Goal: Information Seeking & Learning: Learn about a topic

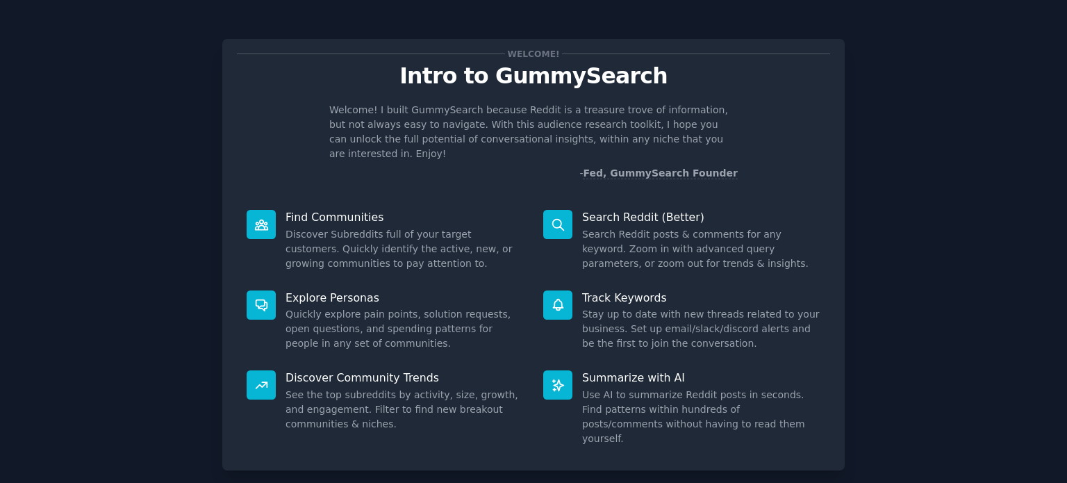
click at [258, 297] on icon at bounding box center [261, 304] width 15 height 15
click at [311, 290] on p "Explore Personas" at bounding box center [404, 297] width 238 height 15
drag, startPoint x: 1057, startPoint y: 260, endPoint x: 1066, endPoint y: 260, distance: 9.0
click at [1066, 260] on main "Welcome! Intro to GummySearch Welcome! I built GummySearch because Reddit is a …" at bounding box center [533, 241] width 1067 height 483
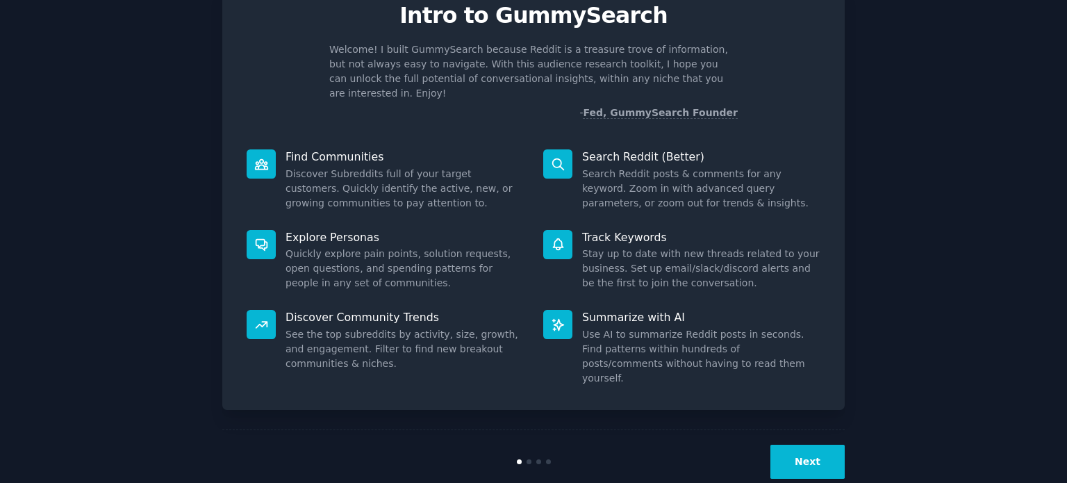
click at [793, 445] on button "Next" at bounding box center [807, 462] width 74 height 34
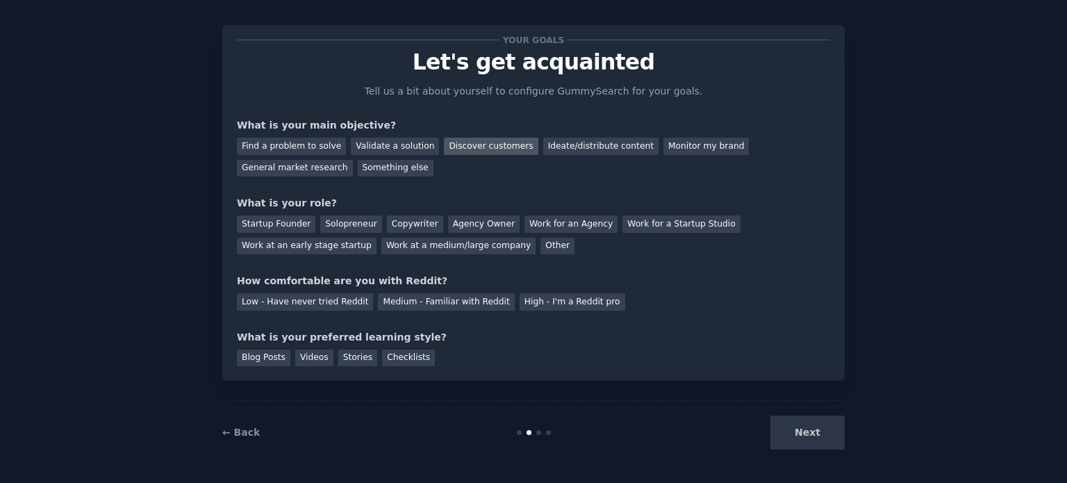
click at [471, 142] on div "Discover customers" at bounding box center [491, 146] width 94 height 17
click at [449, 141] on div "Discover customers" at bounding box center [491, 146] width 94 height 17
click at [554, 146] on div "Ideate/distribute content" at bounding box center [600, 146] width 115 height 17
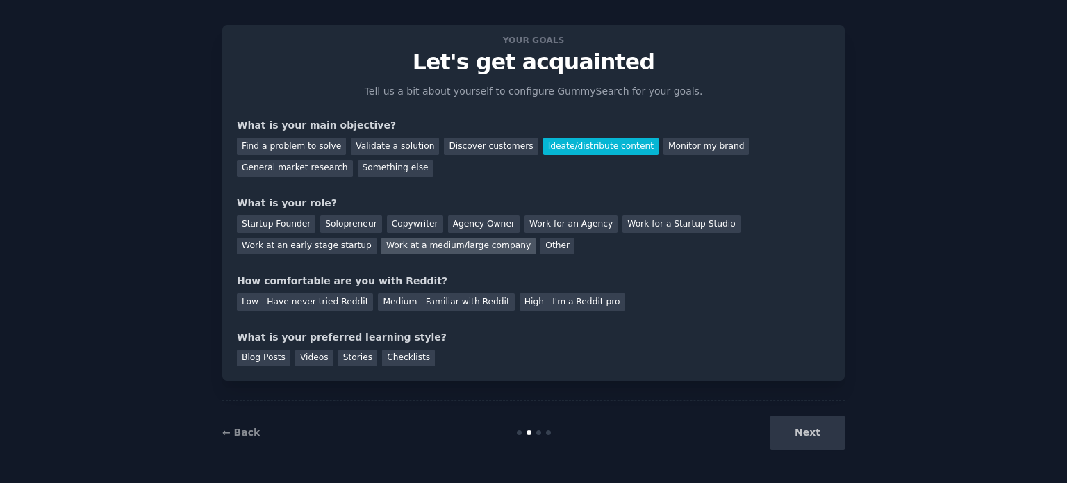
click at [381, 250] on div "Work at a medium/large company" at bounding box center [458, 246] width 154 height 17
click at [403, 304] on div "Medium - Familiar with Reddit" at bounding box center [446, 301] width 136 height 17
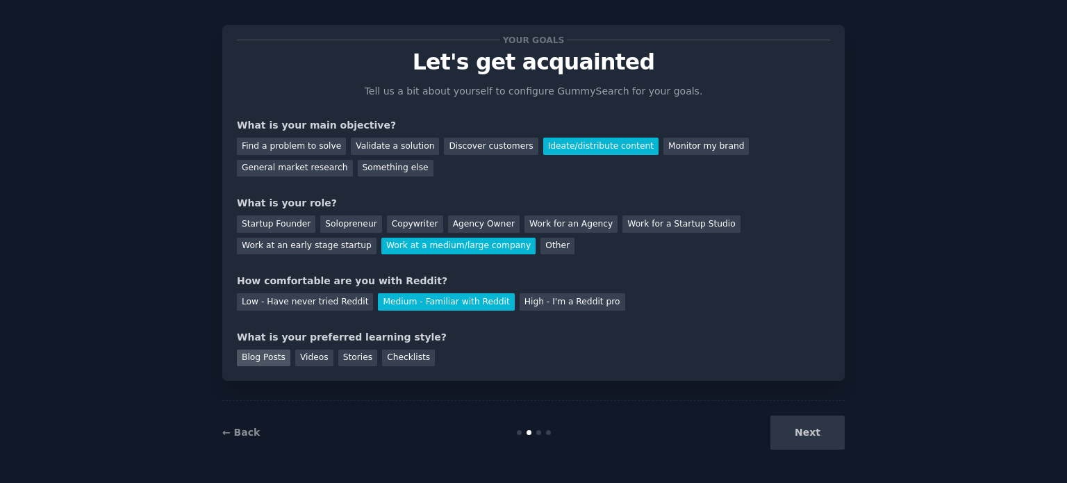
click at [260, 355] on div "Blog Posts" at bounding box center [263, 357] width 53 height 17
click at [818, 440] on button "Next" at bounding box center [807, 432] width 74 height 34
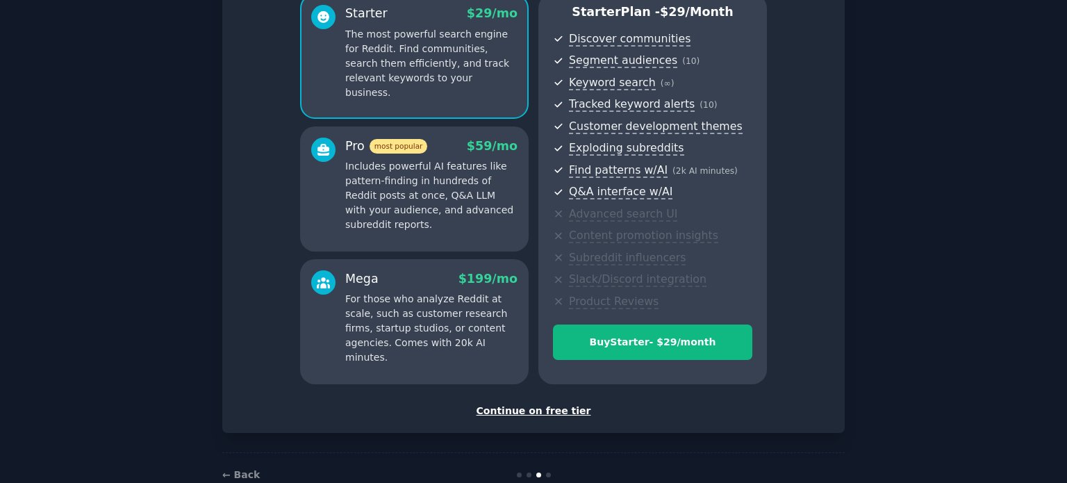
scroll to position [163, 0]
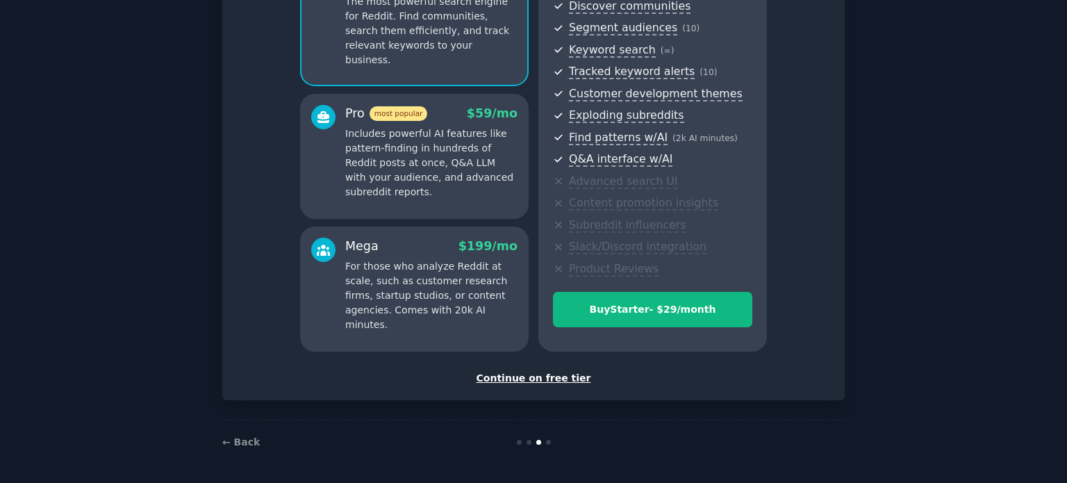
click at [531, 374] on div "Continue on free tier" at bounding box center [533, 378] width 593 height 15
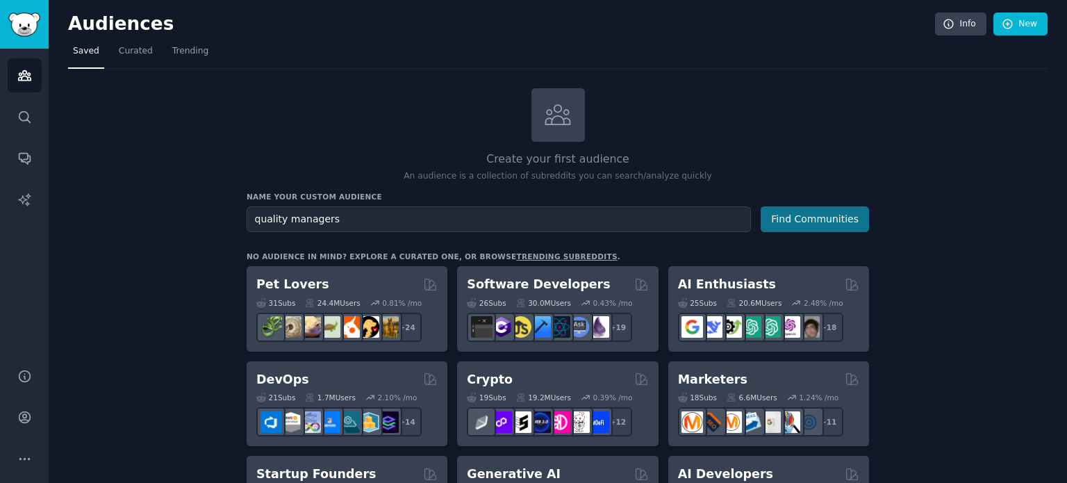
type input "quality managers"
click at [825, 211] on button "Find Communities" at bounding box center [815, 219] width 108 height 26
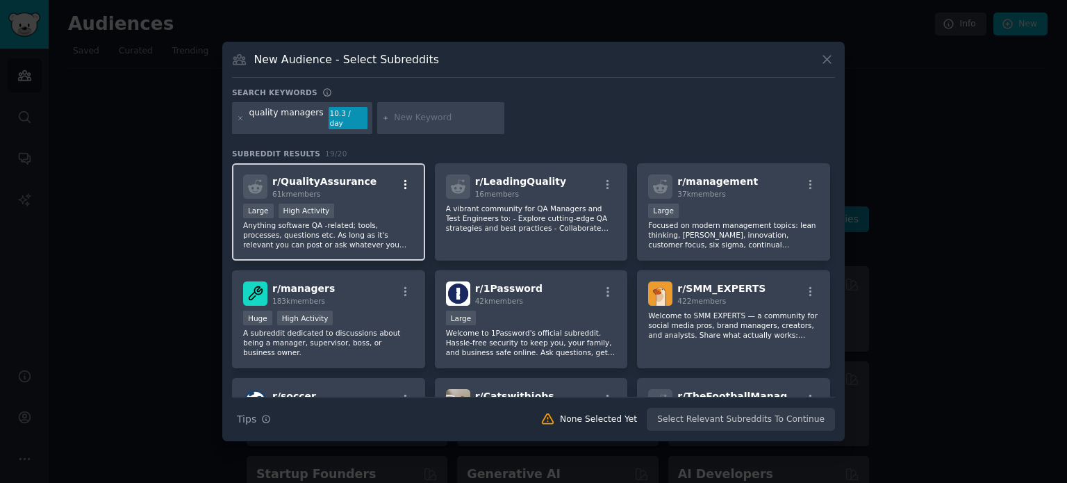
click at [403, 179] on icon "button" at bounding box center [405, 185] width 13 height 13
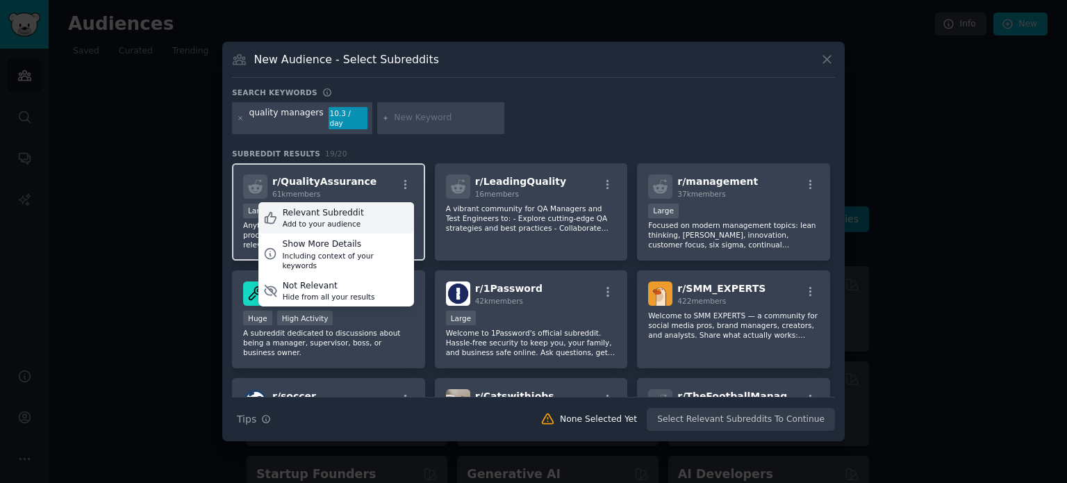
click at [349, 210] on div "Relevant Subreddit" at bounding box center [323, 213] width 81 height 13
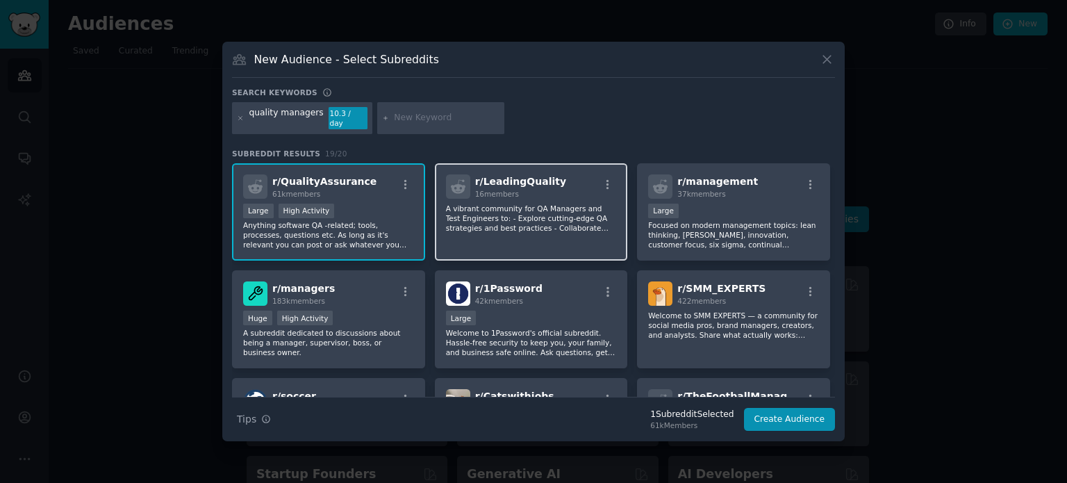
click at [618, 180] on div "r/ LeadingQuality 16 members A vibrant community for QA Managers and Test Engin…" at bounding box center [531, 212] width 193 height 98
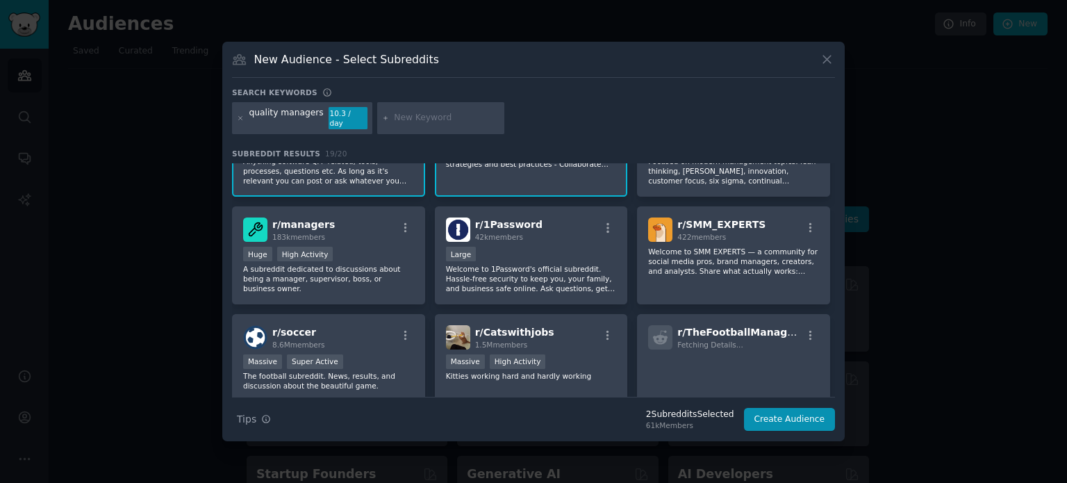
scroll to position [83, 0]
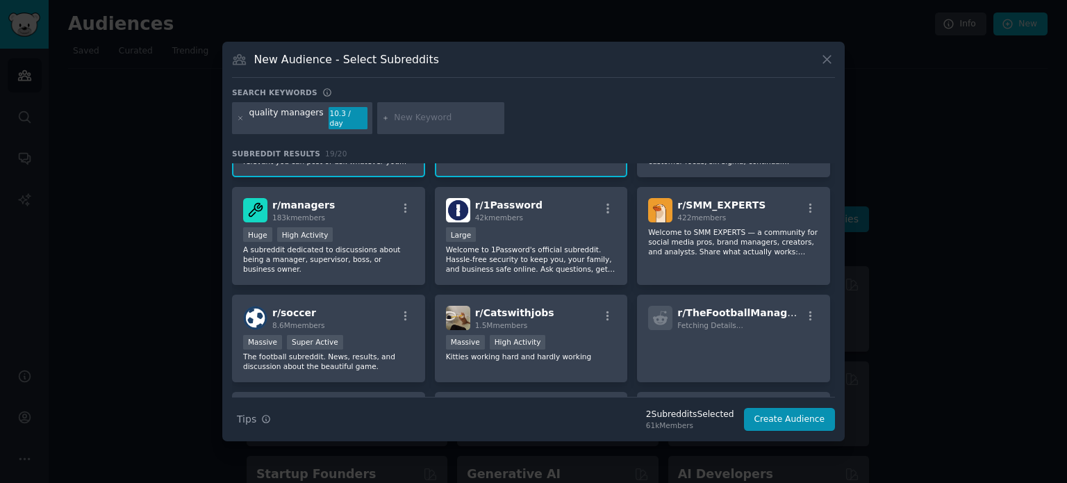
click at [418, 117] on input "text" at bounding box center [447, 118] width 106 height 13
type input "t"
type input "pest control"
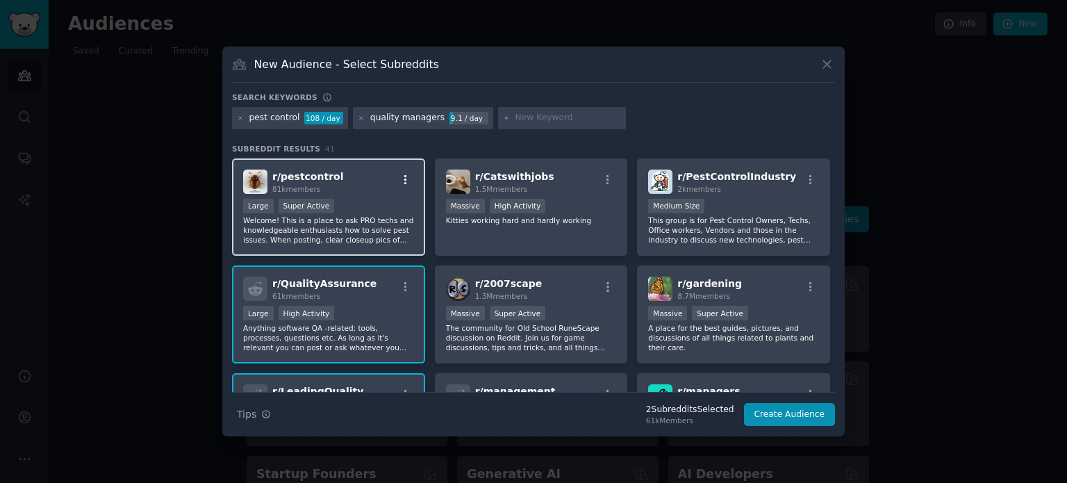
click at [403, 179] on icon "button" at bounding box center [405, 180] width 13 height 13
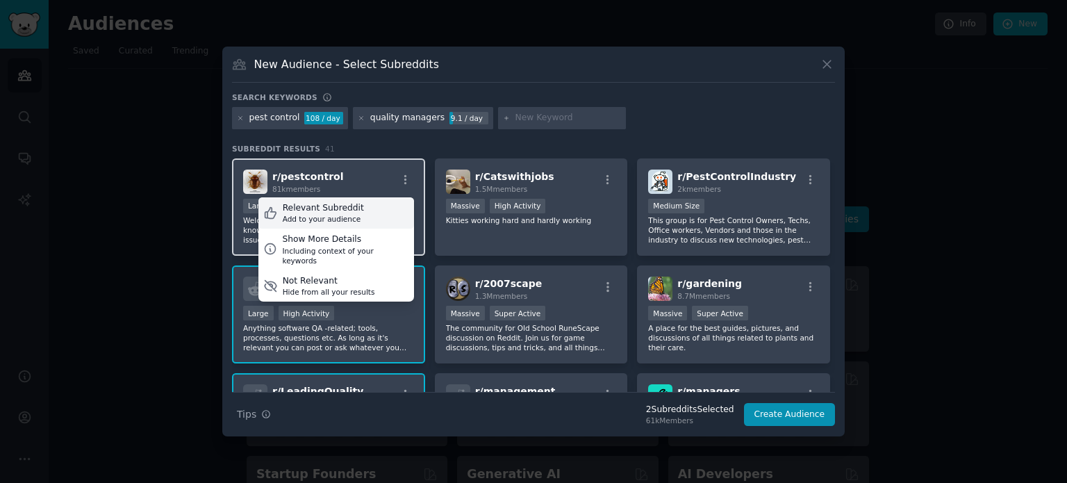
click at [340, 205] on div "Relevant Subreddit" at bounding box center [323, 208] width 81 height 13
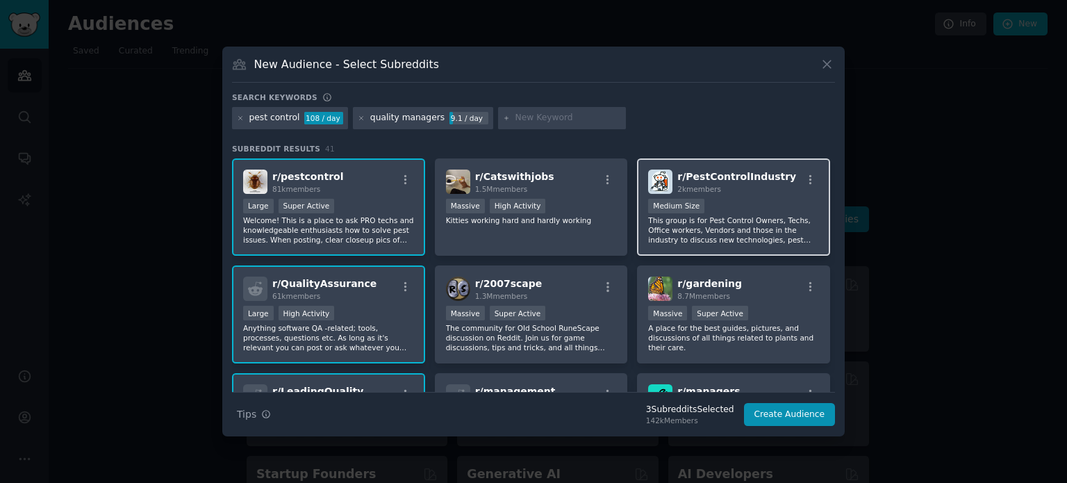
click at [762, 188] on div "2k members" at bounding box center [736, 189] width 119 height 10
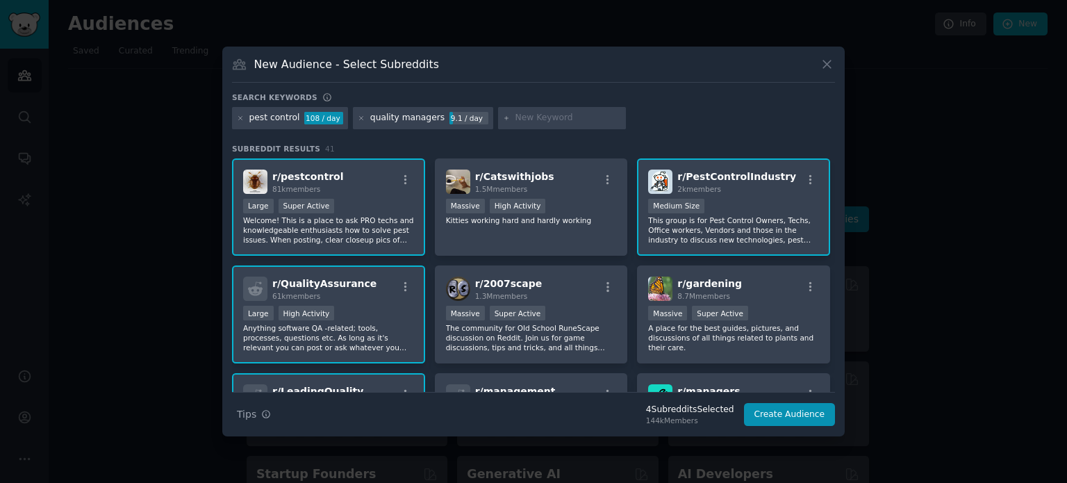
click at [539, 119] on input "text" at bounding box center [568, 118] width 106 height 13
type input "t"
type input "facility management"
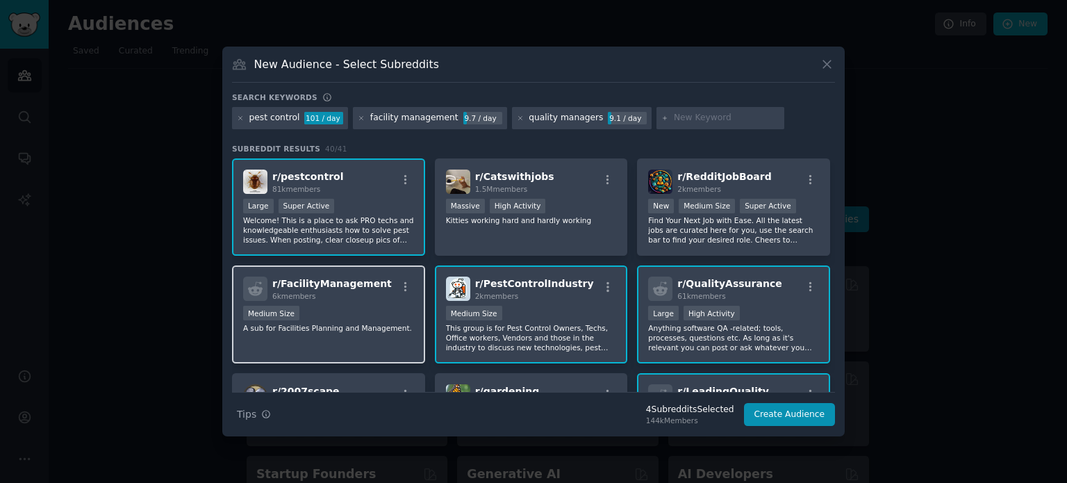
click at [306, 302] on div "r/ FacilityManagement 6k members Medium Size A sub for Facilities Planning and …" at bounding box center [328, 314] width 193 height 98
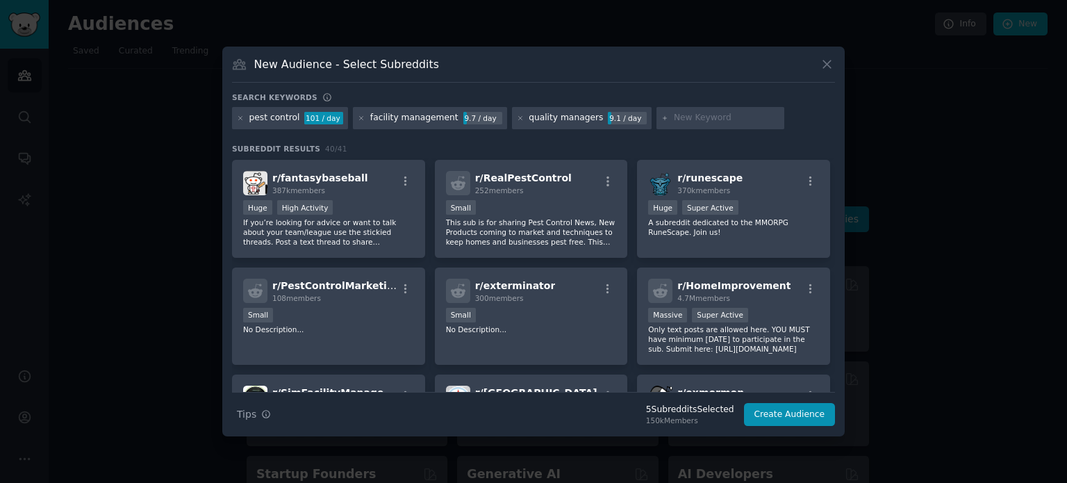
scroll to position [525, 0]
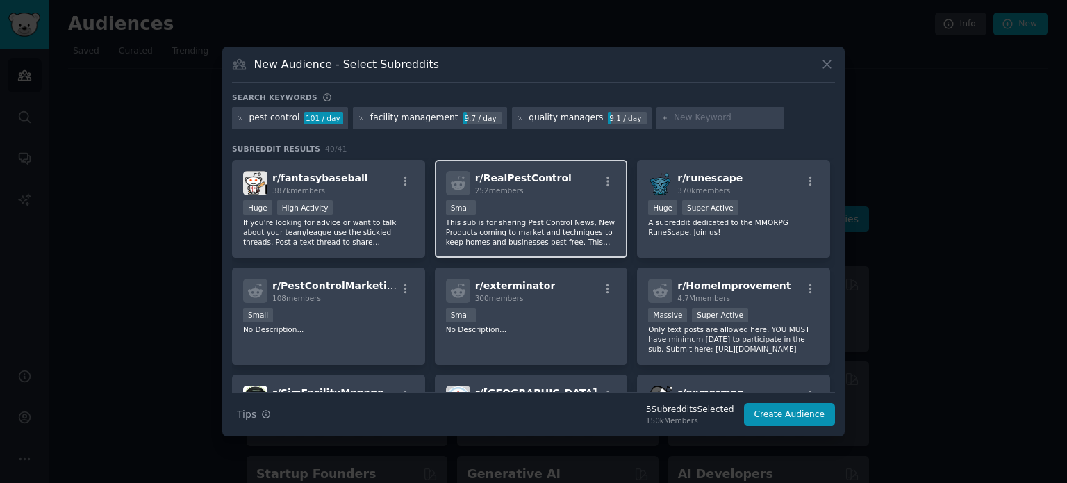
click at [538, 217] on p "This sub is for sharing Pest Control News, New Products coming to market and te…" at bounding box center [531, 231] width 171 height 29
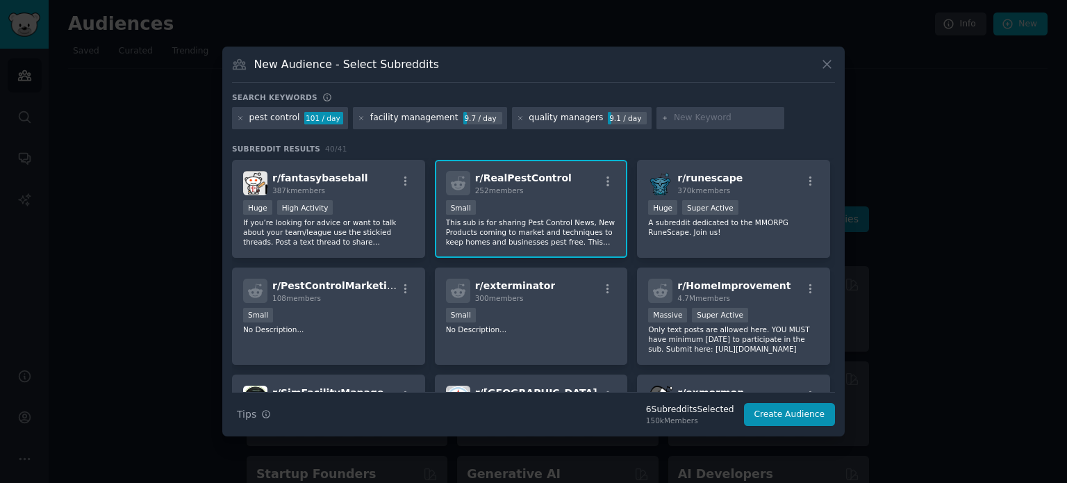
drag, startPoint x: 830, startPoint y: 317, endPoint x: 835, endPoint y: 345, distance: 28.2
click at [835, 345] on div "New Audience - Select Subreddits Search keywords pest control 101 / day facilit…" at bounding box center [533, 242] width 622 height 390
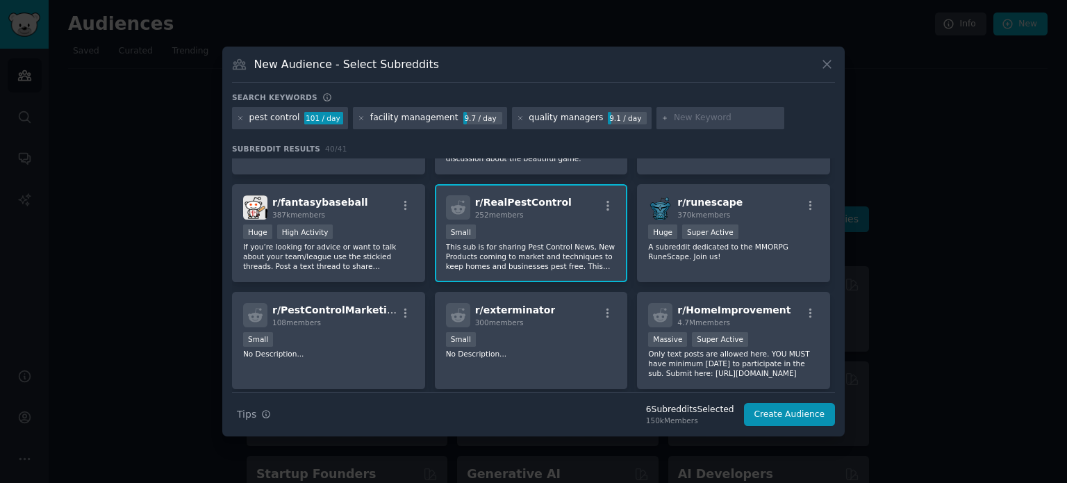
scroll to position [536, 0]
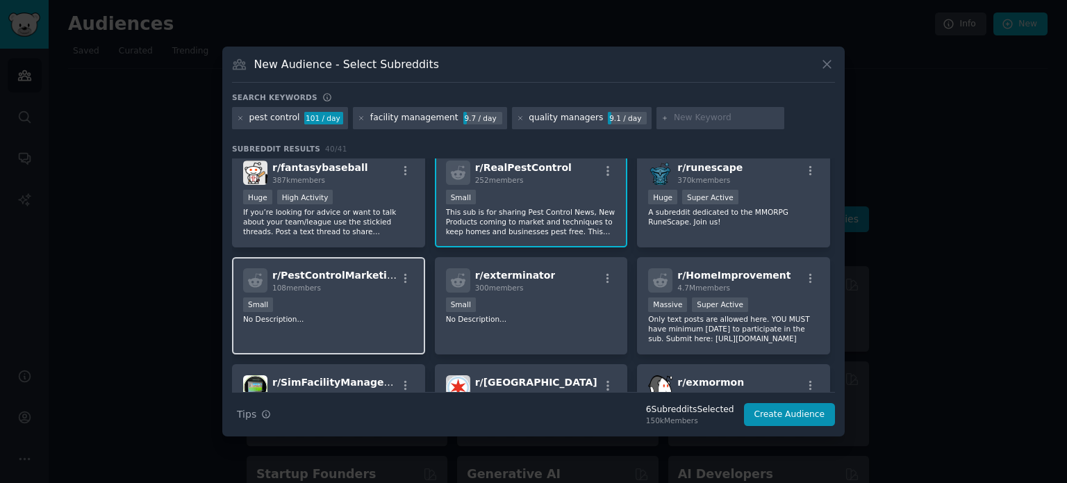
click at [350, 301] on div "Small" at bounding box center [328, 305] width 171 height 17
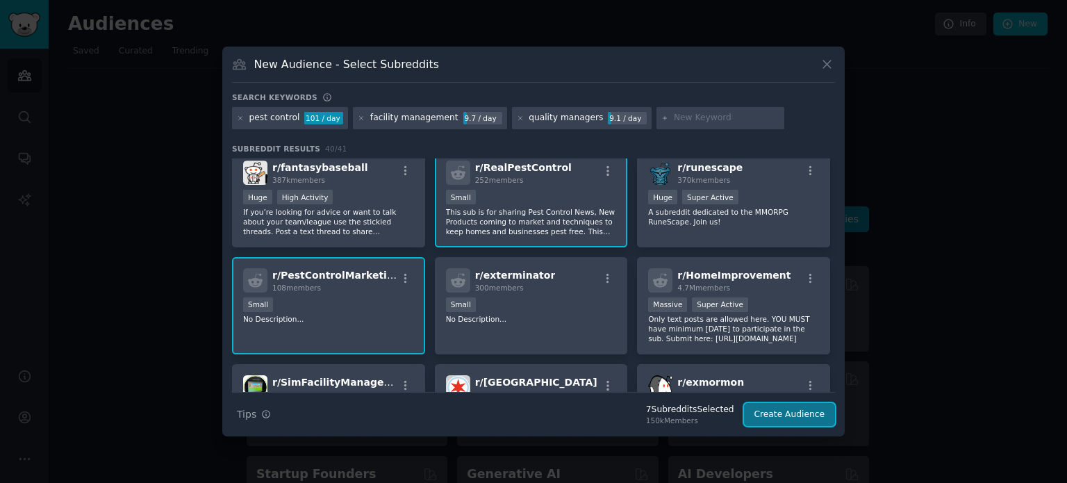
click at [786, 417] on button "Create Audience" at bounding box center [790, 415] width 92 height 24
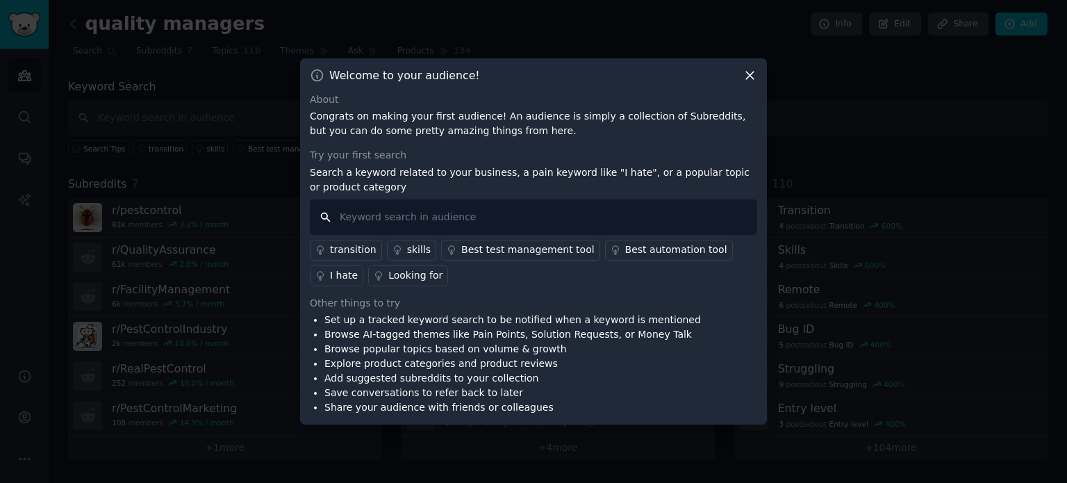
click at [491, 221] on input "text" at bounding box center [533, 216] width 447 height 35
type input "legislation pest control"
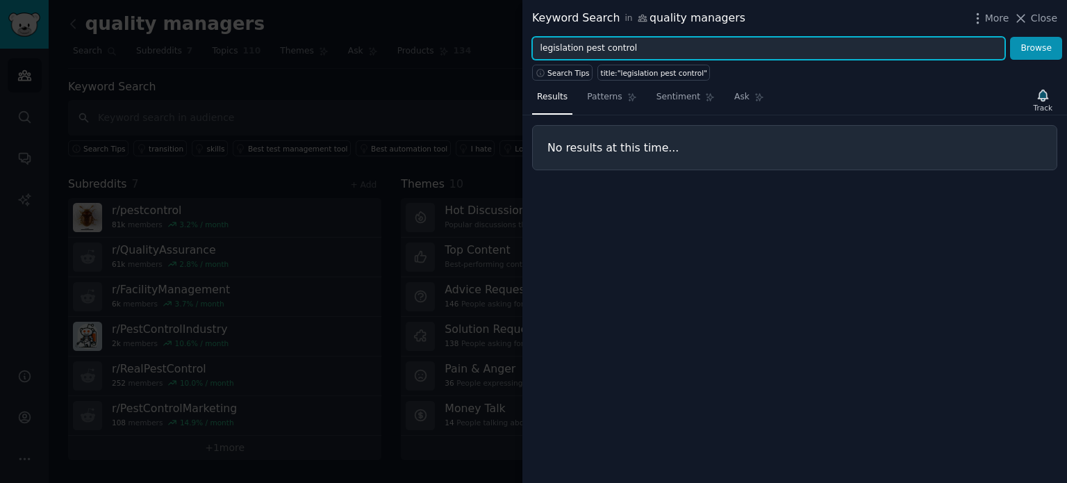
click at [647, 43] on input "legislation pest control" at bounding box center [768, 49] width 473 height 24
click at [1010, 37] on button "Browse" at bounding box center [1036, 49] width 52 height 24
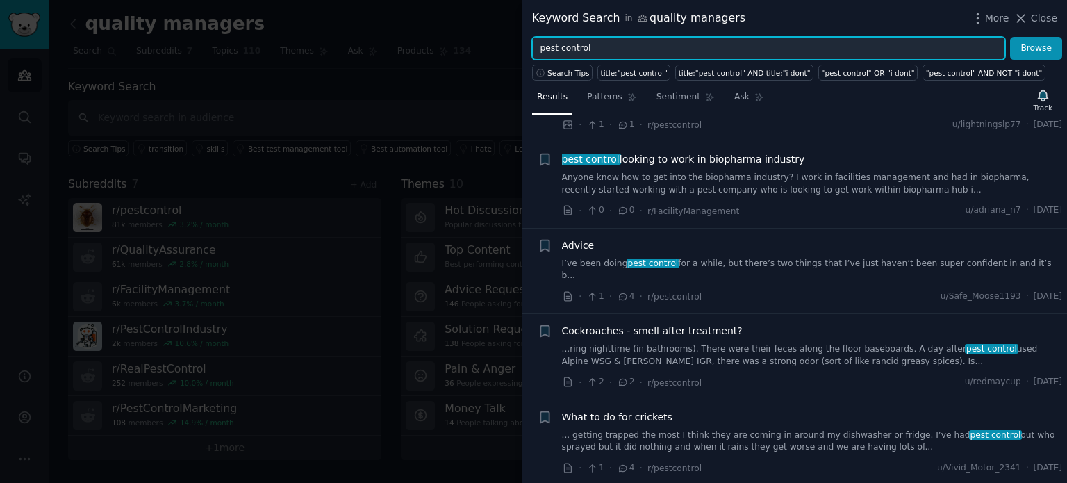
scroll to position [1612, 0]
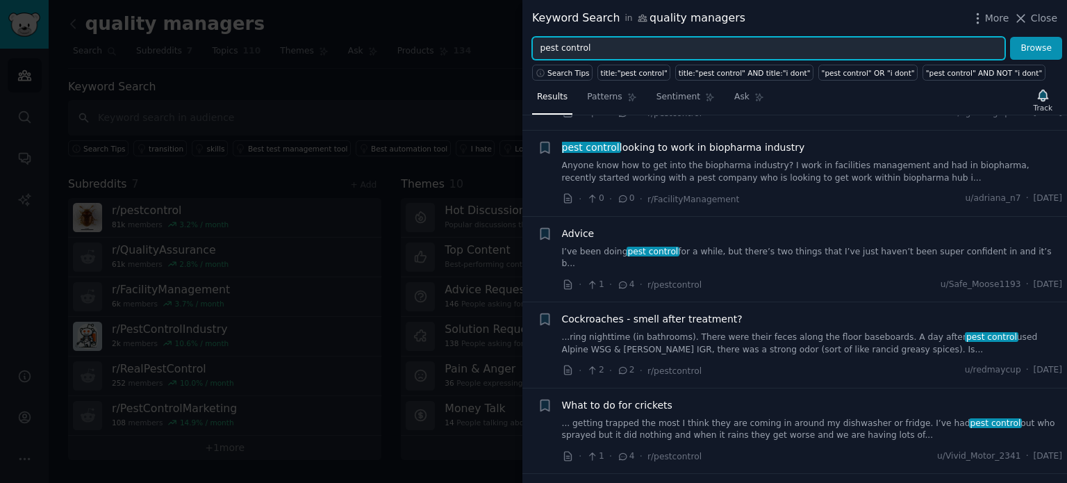
click at [735, 51] on input "pest control" at bounding box center [768, 49] width 473 height 24
type input "integrated pest management"
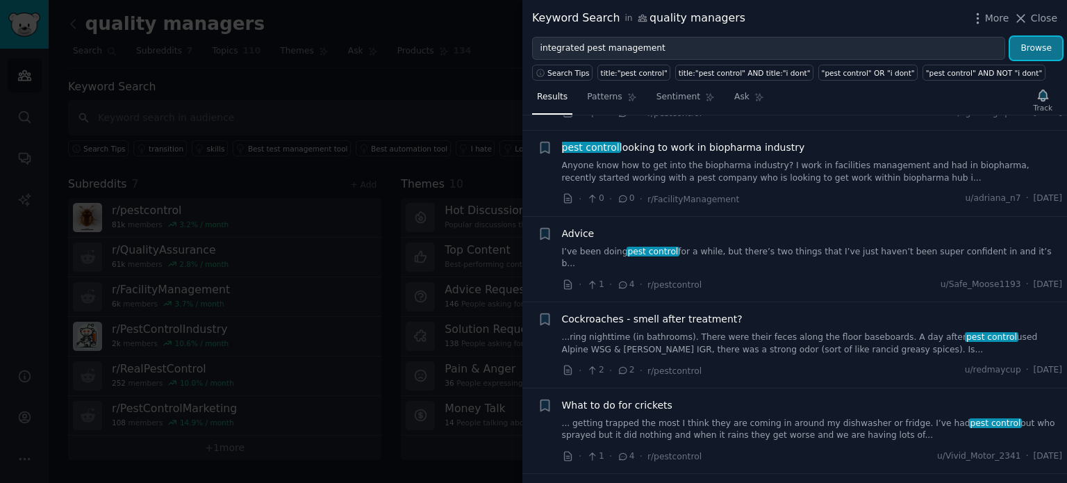
click at [1023, 47] on button "Browse" at bounding box center [1036, 49] width 52 height 24
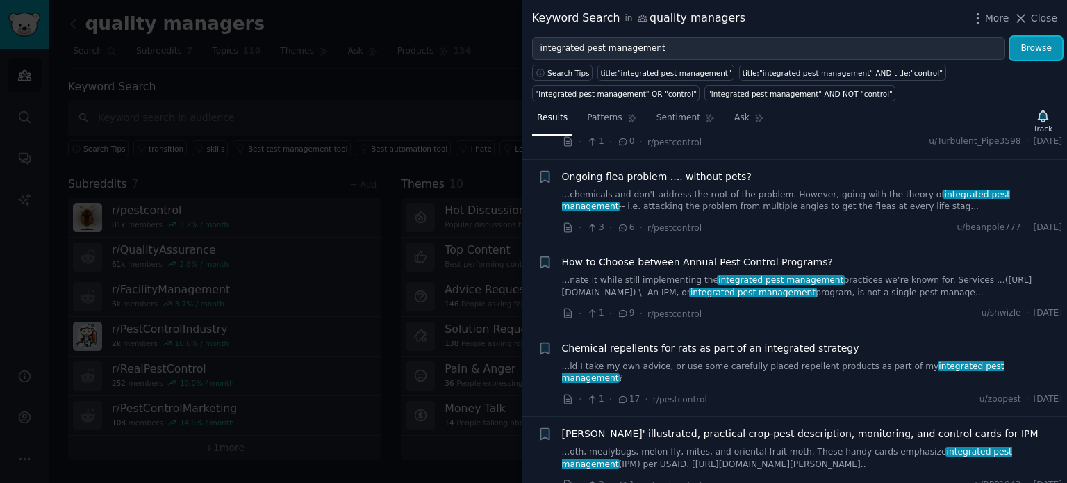
scroll to position [337, 0]
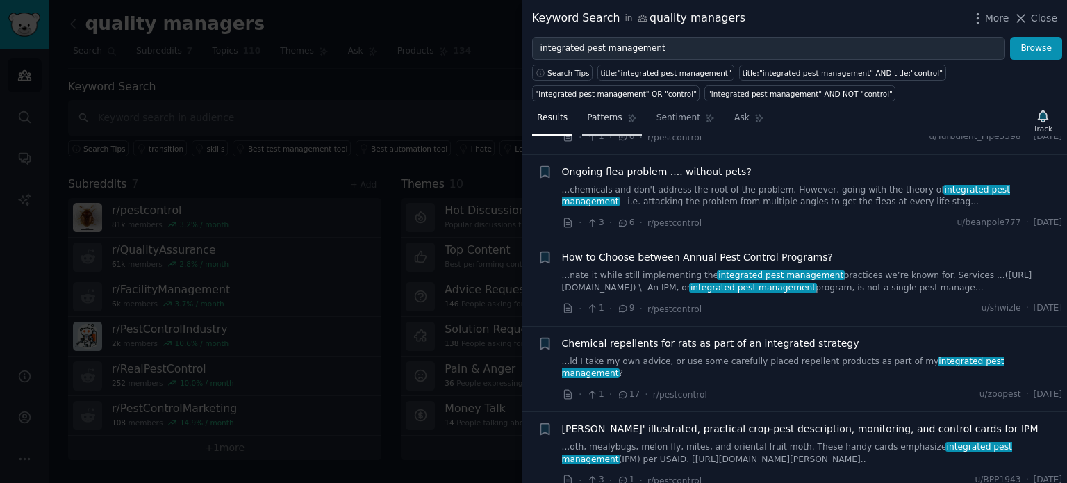
click at [589, 114] on span "Patterns" at bounding box center [604, 118] width 35 height 13
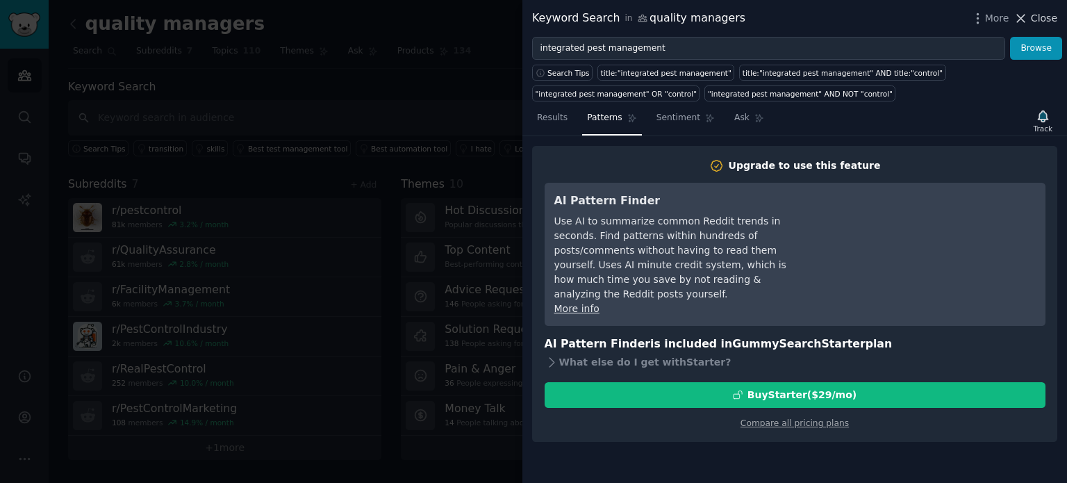
click at [1050, 22] on span "Close" at bounding box center [1044, 18] width 26 height 15
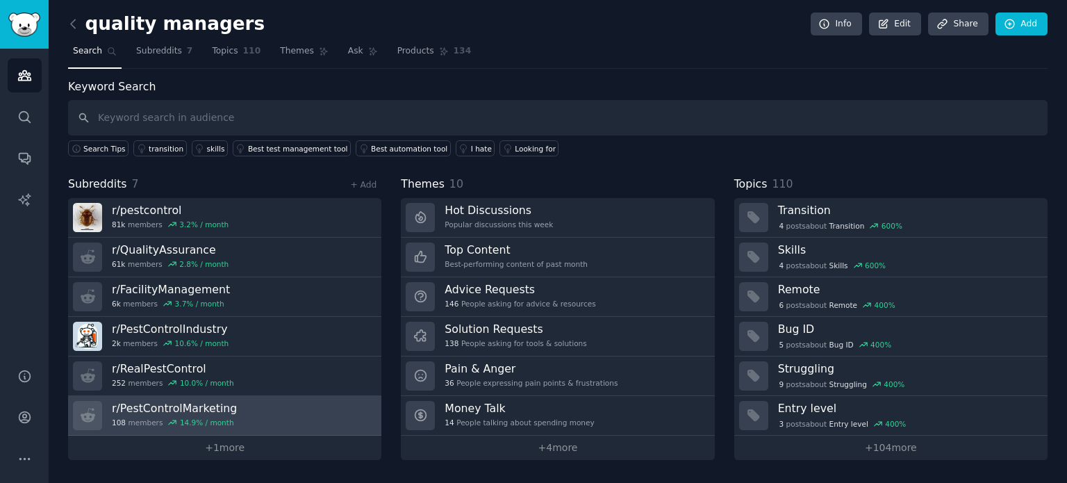
click at [326, 398] on link "r/ PestControlMarketing 108 members 14.9 % / month" at bounding box center [224, 416] width 313 height 40
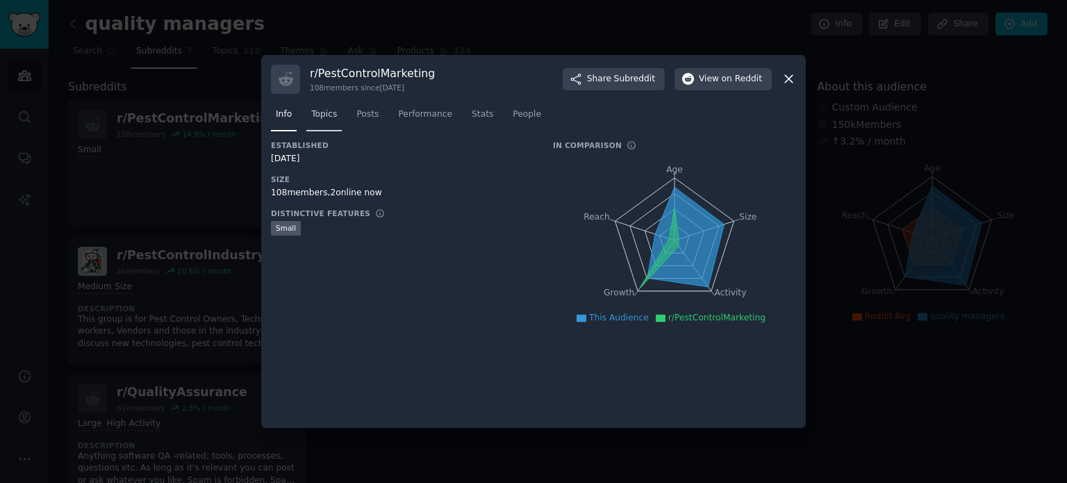
click at [335, 117] on link "Topics" at bounding box center [323, 118] width 35 height 28
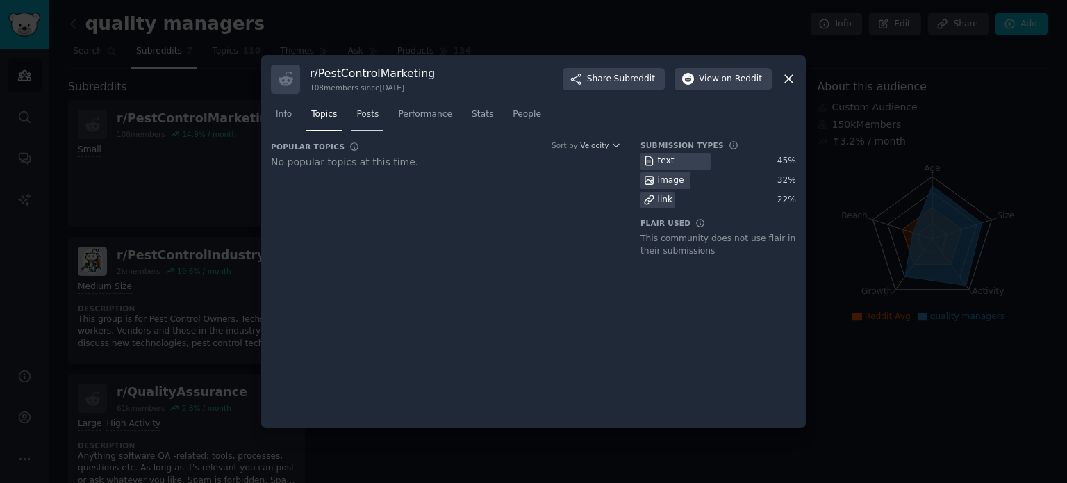
click at [358, 117] on span "Posts" at bounding box center [367, 114] width 22 height 13
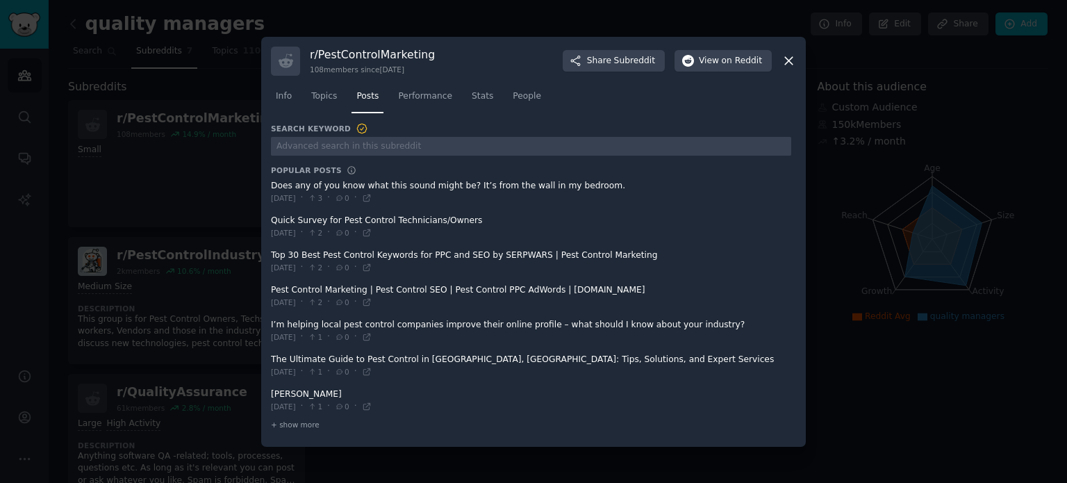
click at [790, 60] on icon at bounding box center [788, 60] width 15 height 15
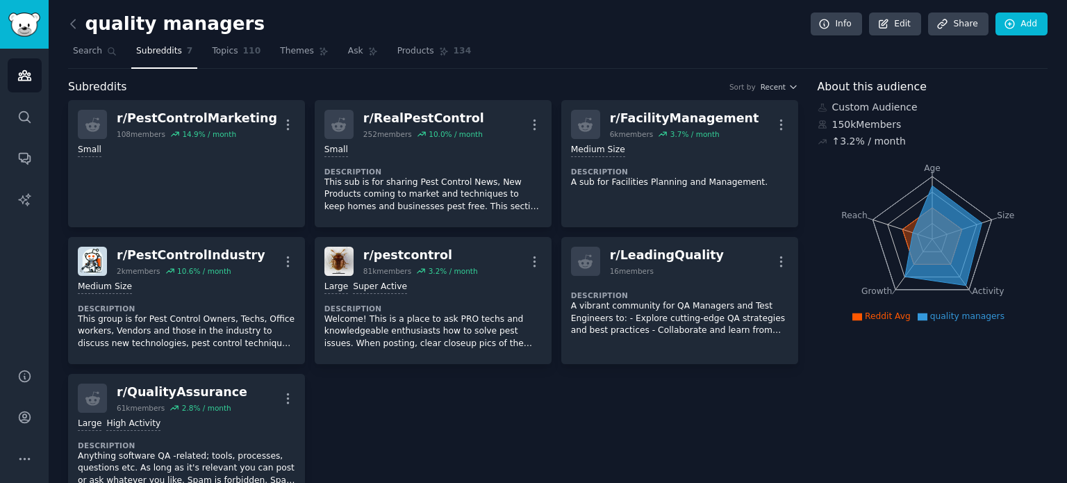
click at [669, 452] on div "r/ PestControlMarketing 108 members 14.9 % / month More Small r/ RealPestContro…" at bounding box center [433, 300] width 730 height 401
